Goal: Register for event/course

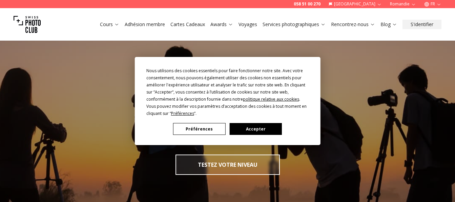
click at [201, 129] on button "Préférences" at bounding box center [199, 129] width 52 height 12
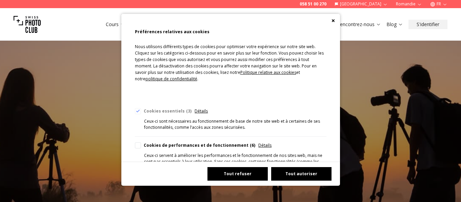
click at [232, 177] on button "Tout refuser" at bounding box center [237, 174] width 60 height 14
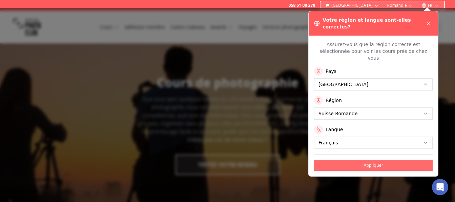
click at [373, 160] on button "Appliquer" at bounding box center [373, 165] width 119 height 11
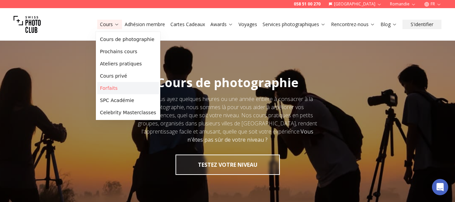
click at [111, 89] on link "Forfaits" at bounding box center [128, 88] width 62 height 12
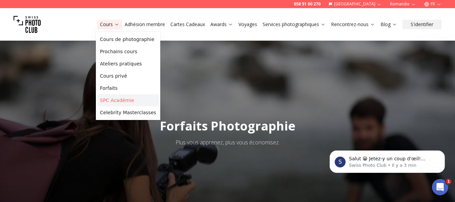
click at [117, 99] on link "SPC Académie" at bounding box center [128, 100] width 62 height 12
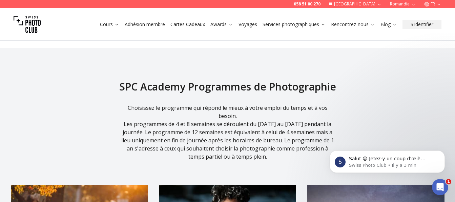
scroll to position [829, 0]
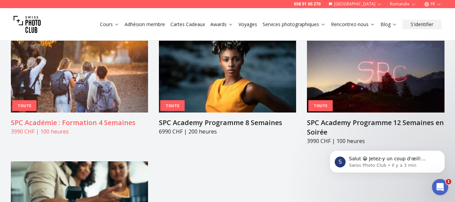
click at [43, 118] on h3 "SPC Académie : Formation 4 Semaines" at bounding box center [79, 122] width 137 height 9
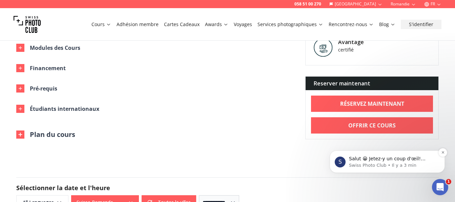
scroll to position [363, 0]
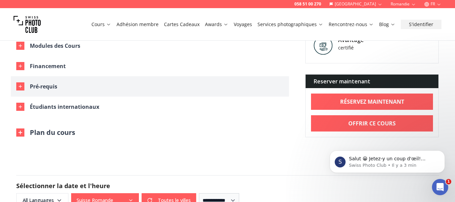
click at [22, 84] on icon "button" at bounding box center [20, 86] width 5 height 5
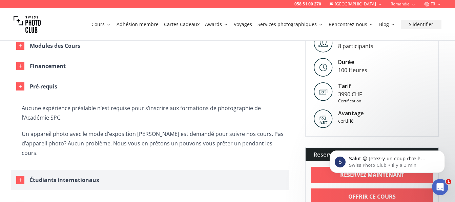
click at [22, 177] on icon "button" at bounding box center [20, 179] width 5 height 5
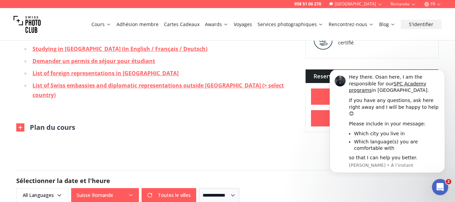
scroll to position [582, 0]
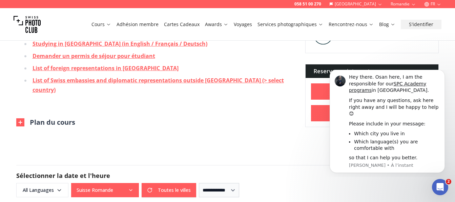
click at [49, 118] on button "Plan du cours" at bounding box center [45, 122] width 59 height 9
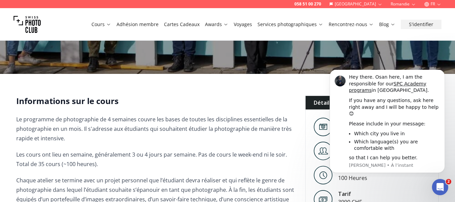
scroll to position [276, 0]
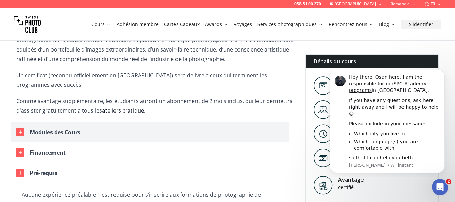
click at [61, 127] on div "Modules des Cours" at bounding box center [55, 131] width 50 height 9
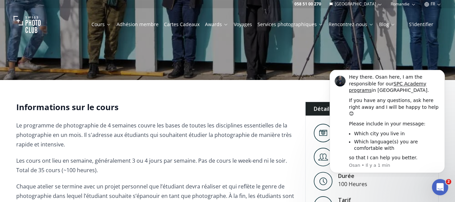
scroll to position [0, 0]
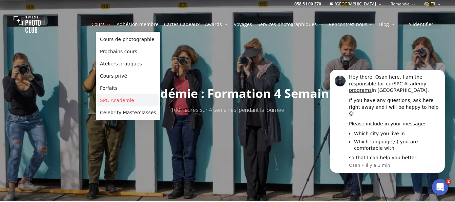
click at [113, 97] on link "SPC Académie" at bounding box center [128, 100] width 62 height 12
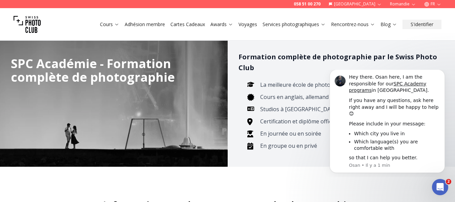
click at [442, 74] on icon "Dismiss notification" at bounding box center [443, 72] width 4 height 4
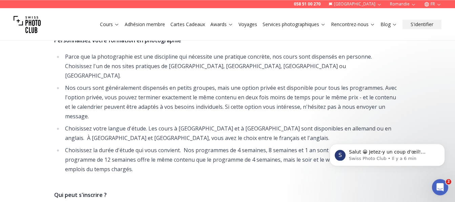
scroll to position [265, 0]
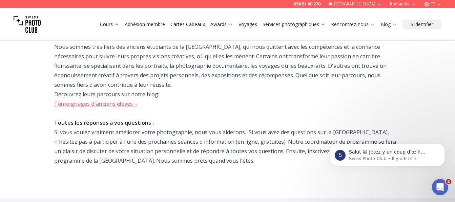
drag, startPoint x: 457, startPoint y: 197, endPoint x: 456, endPoint y: 173, distance: 24.7
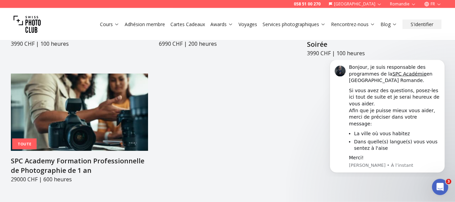
scroll to position [921, 0]
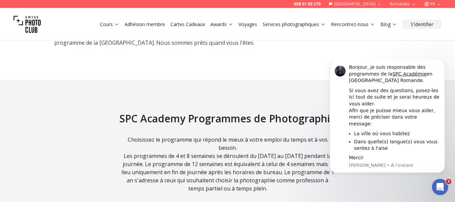
drag, startPoint x: 458, startPoint y: 2, endPoint x: 457, endPoint y: 16, distance: 14.6
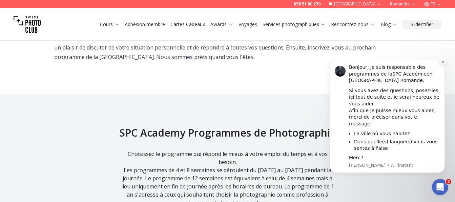
click at [442, 64] on icon "Dismiss notification" at bounding box center [443, 62] width 4 height 4
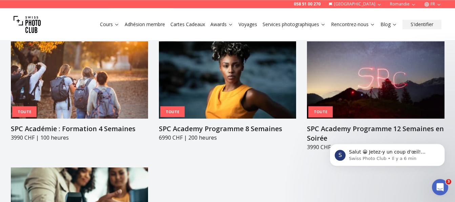
scroll to position [835, 0]
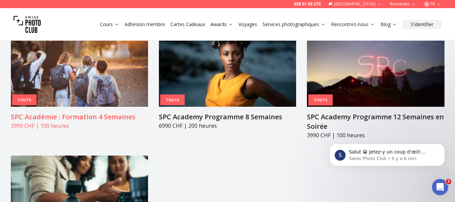
click at [62, 112] on h3 "SPC Académie : Formation 4 Semaines" at bounding box center [79, 116] width 137 height 9
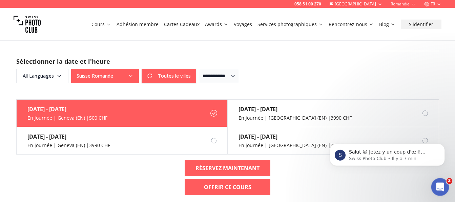
scroll to position [495, 0]
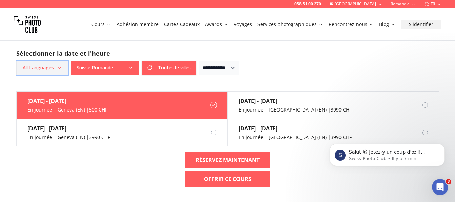
click at [57, 65] on icon "button" at bounding box center [59, 67] width 5 height 5
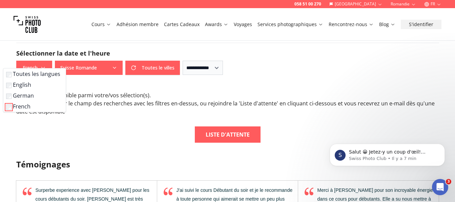
click at [155, 111] on div "Aucun cours disponible parmi votre/vos sélection(s) . Vous pouvez élargir le ch…" at bounding box center [227, 116] width 423 height 51
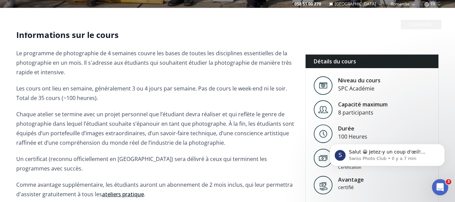
scroll to position [0, 0]
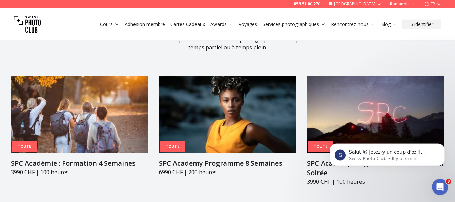
scroll to position [806, 0]
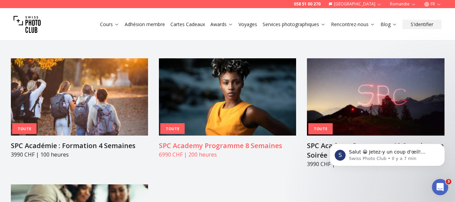
click at [218, 141] on h3 "SPC Academy Programme 8 Semaines" at bounding box center [227, 145] width 137 height 9
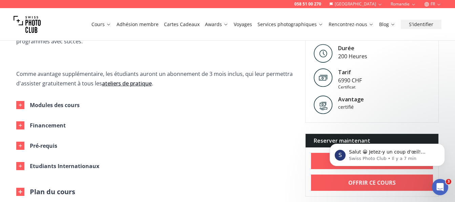
scroll to position [518, 0]
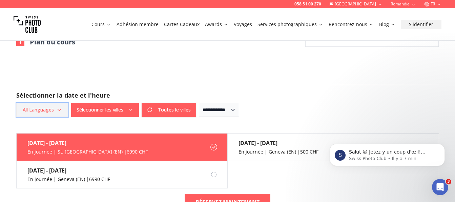
click at [59, 107] on icon "button" at bounding box center [59, 109] width 5 height 5
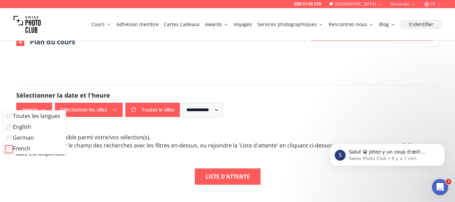
click at [211, 75] on form "**********" at bounding box center [228, 100] width 434 height 65
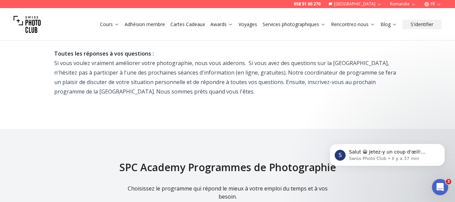
scroll to position [749, 0]
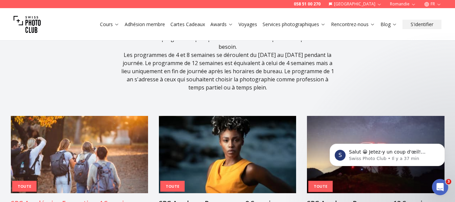
click at [52, 198] on h3 "SPC Académie : Formation 4 Semaines" at bounding box center [79, 202] width 137 height 9
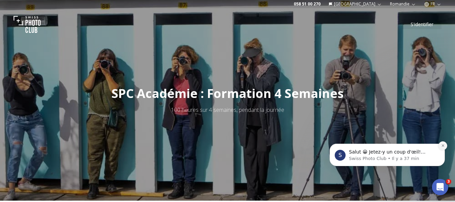
click at [442, 144] on icon "Dismiss notification" at bounding box center [443, 146] width 4 height 4
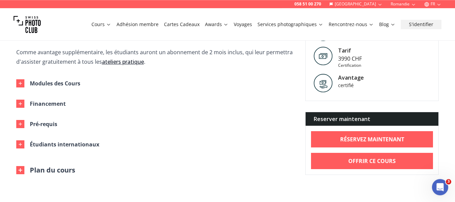
scroll to position [340, 0]
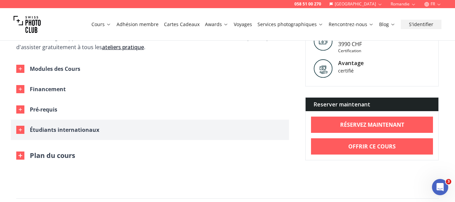
click at [74, 125] on div "Étudiants internationaux" at bounding box center [64, 129] width 69 height 9
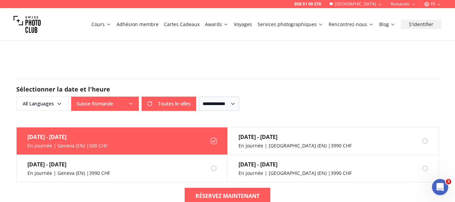
scroll to position [610, 0]
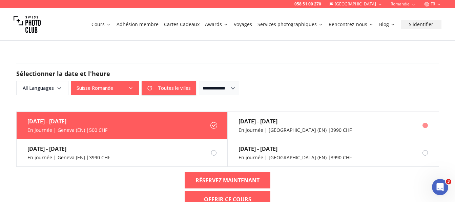
click at [259, 112] on div "[DATE] - [DATE] En journée | [GEOGRAPHIC_DATA] (EN) | 3990 CHF" at bounding box center [290, 125] width 124 height 27
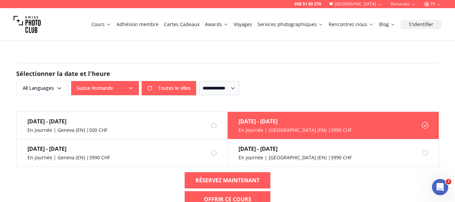
click at [287, 127] on div "En journée | [GEOGRAPHIC_DATA] (EN) | 3990 CHF" at bounding box center [294, 130] width 113 height 7
click at [270, 117] on div "[DATE] - [DATE]" at bounding box center [294, 121] width 113 height 8
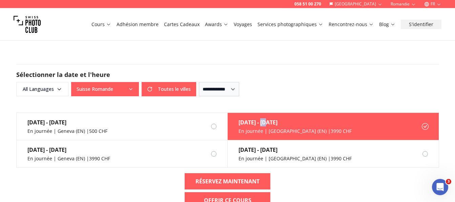
scroll to position [628, 0]
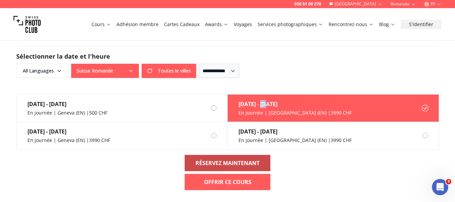
click at [220, 159] on b "RÉSERVEZ MAINTENANT" at bounding box center [227, 163] width 64 height 8
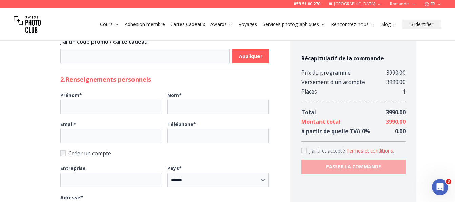
scroll to position [23, 0]
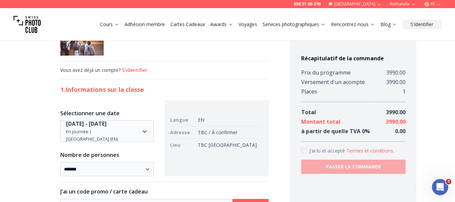
scroll to position [0, 0]
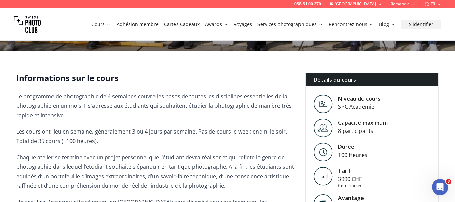
scroll to position [299, 0]
